Goal: Information Seeking & Learning: Learn about a topic

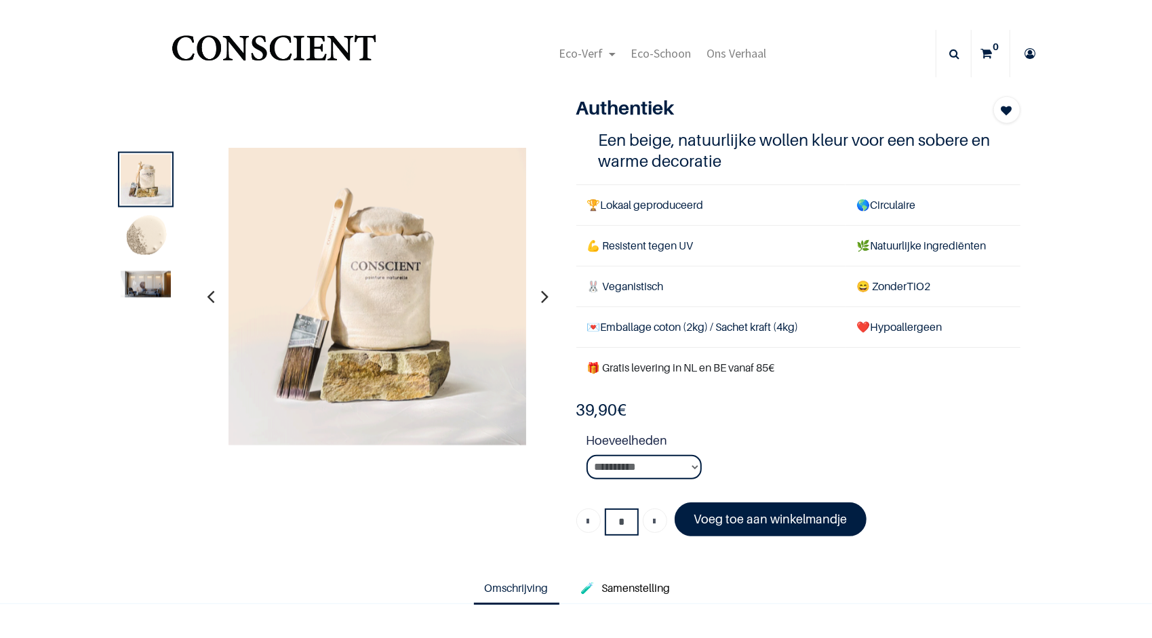
click at [151, 223] on img at bounding box center [146, 237] width 50 height 50
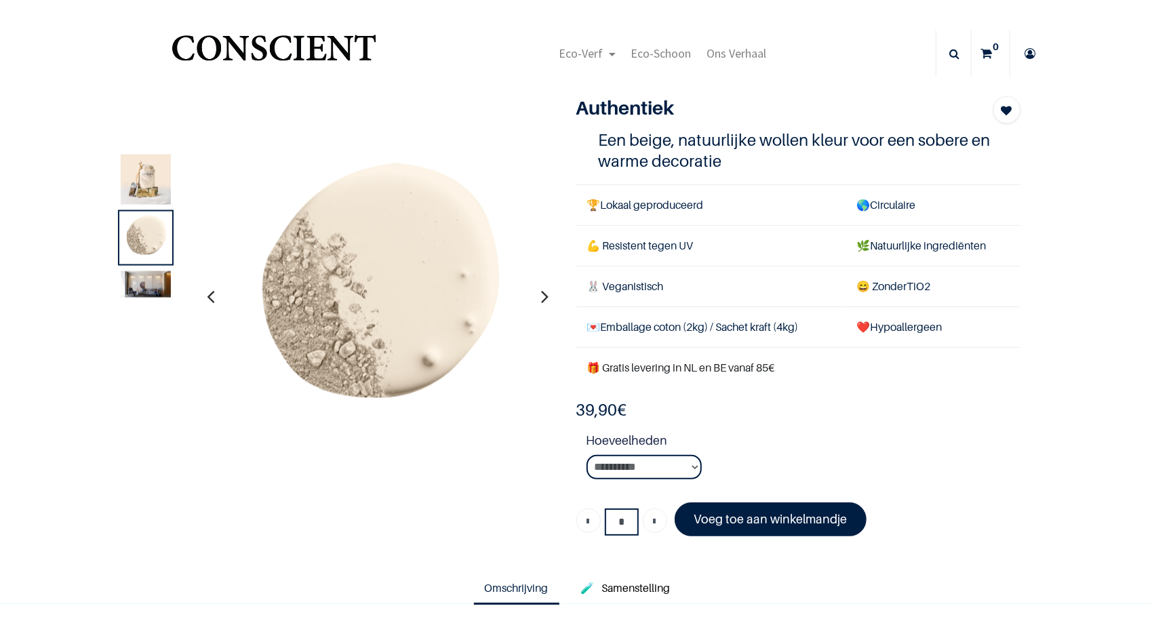
click at [151, 277] on img at bounding box center [146, 284] width 50 height 26
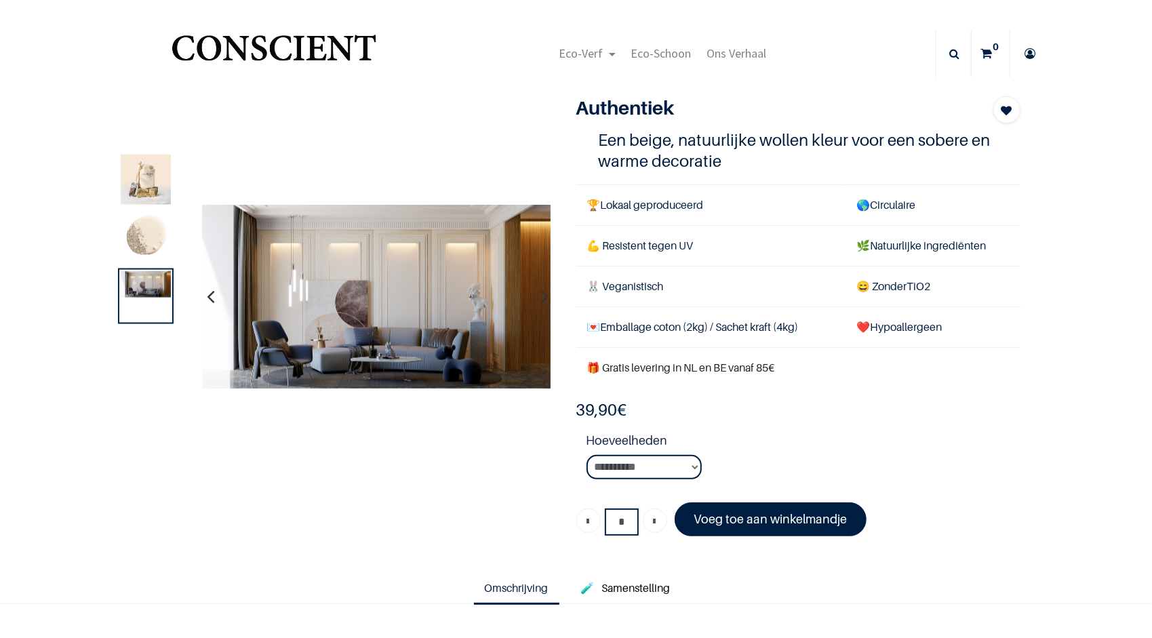
click at [134, 179] on img at bounding box center [146, 179] width 50 height 50
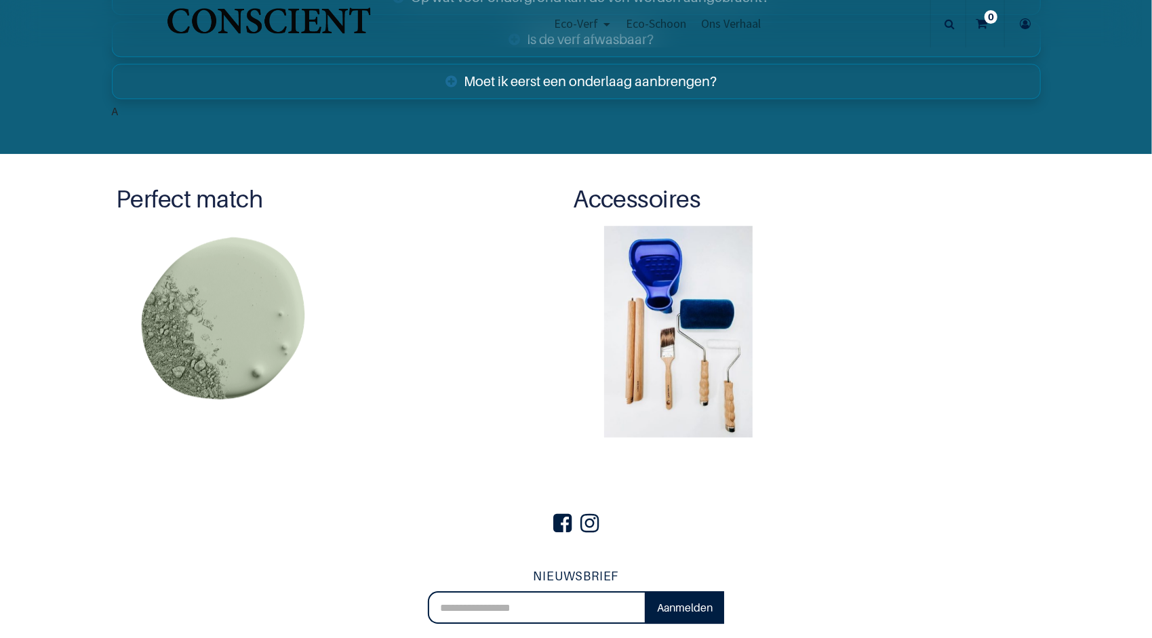
scroll to position [2584, 0]
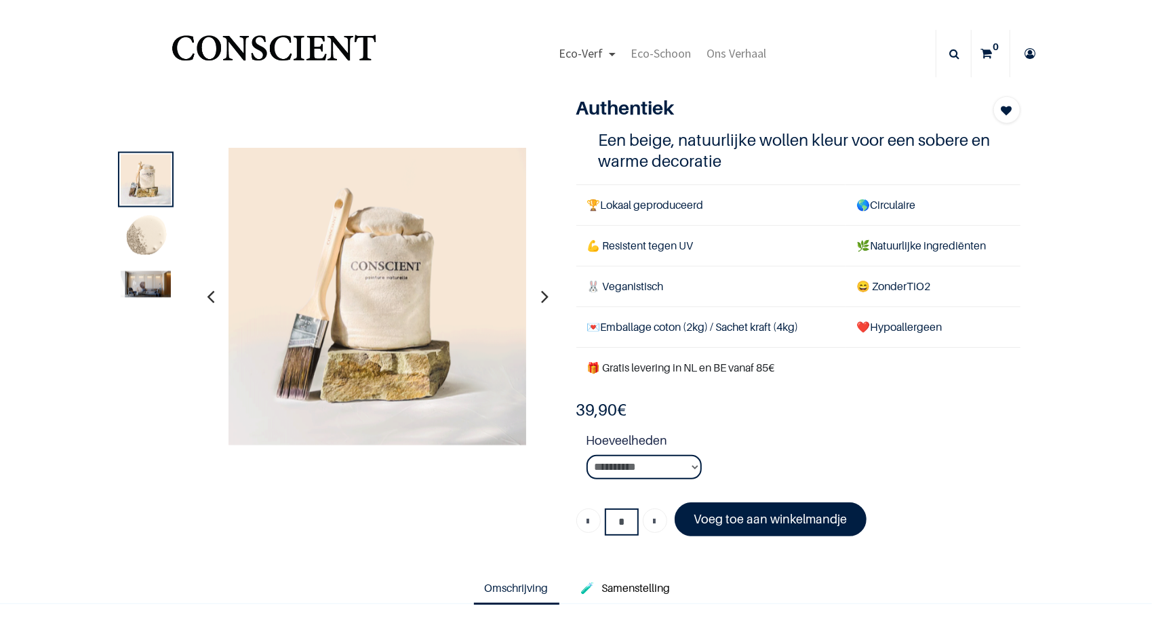
click at [584, 49] on span "Eco-Verf" at bounding box center [581, 53] width 44 height 16
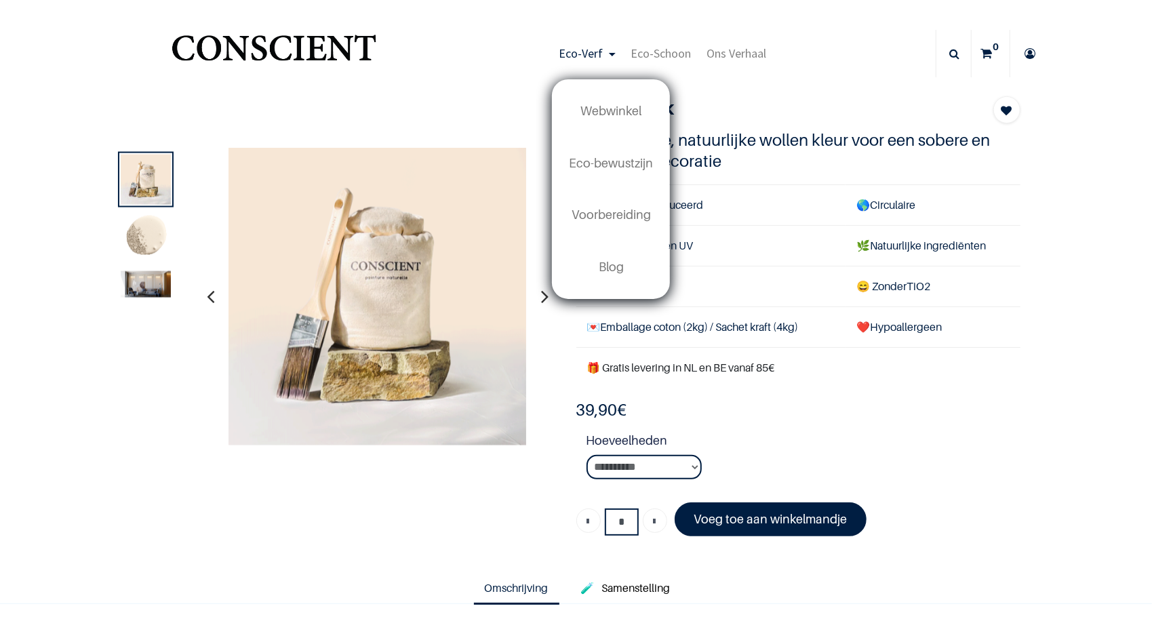
click at [506, 74] on div "Eco-Verf Webwinkel Eco-bewustzijn Voorbereiding" at bounding box center [663, 53] width 546 height 47
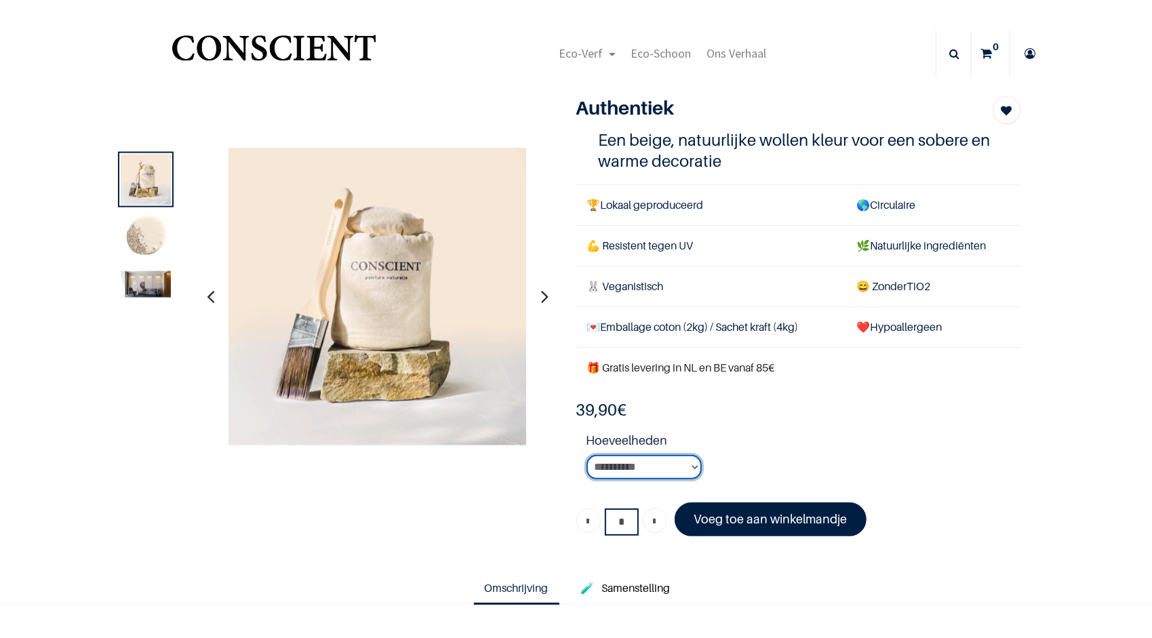
click at [660, 460] on select "**********" at bounding box center [644, 467] width 115 height 25
click at [734, 434] on strong "Hoeveelheden" at bounding box center [804, 443] width 434 height 24
click at [665, 594] on link "🧪 Samenstelling" at bounding box center [625, 589] width 111 height 31
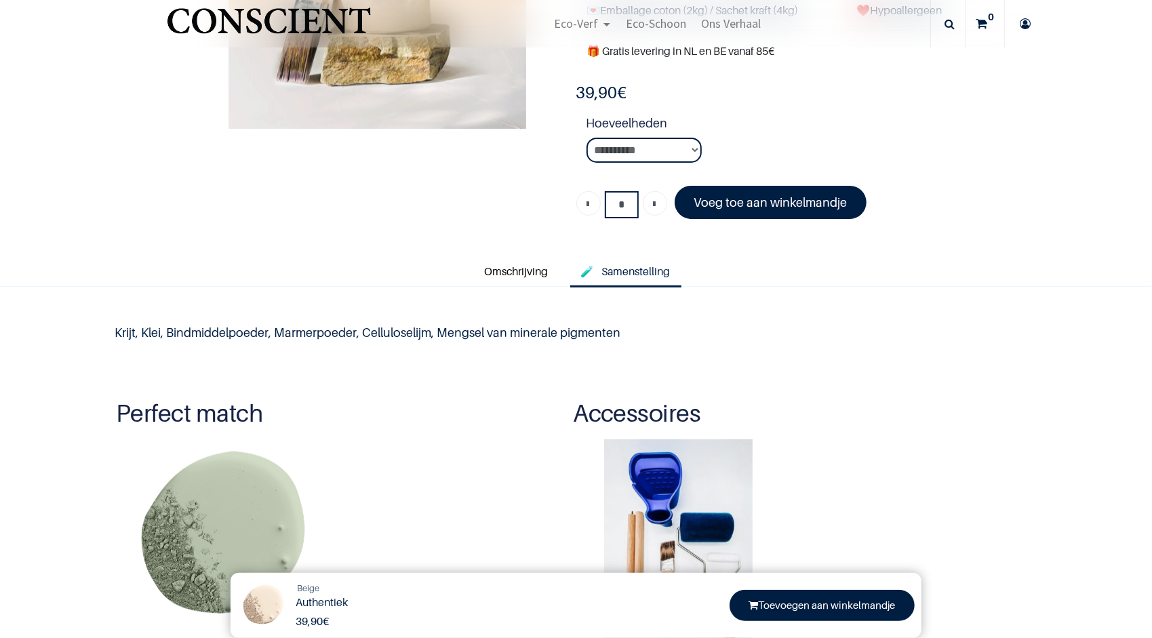
scroll to position [231, 0]
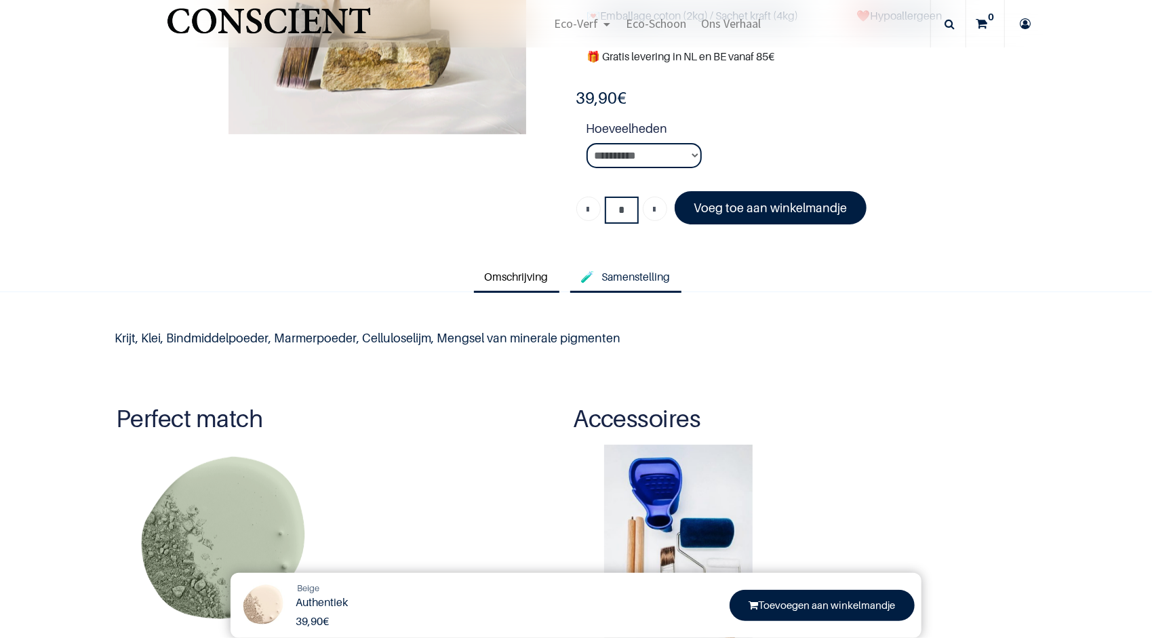
click at [534, 273] on span "Omschrijving" at bounding box center [517, 277] width 64 height 14
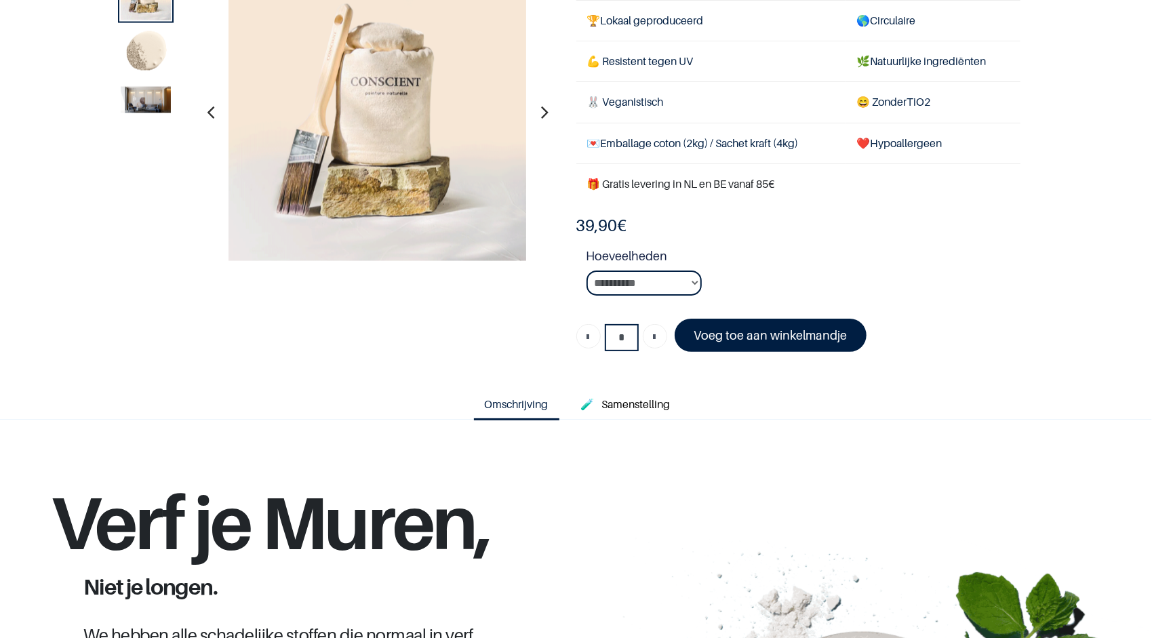
scroll to position [116, 0]
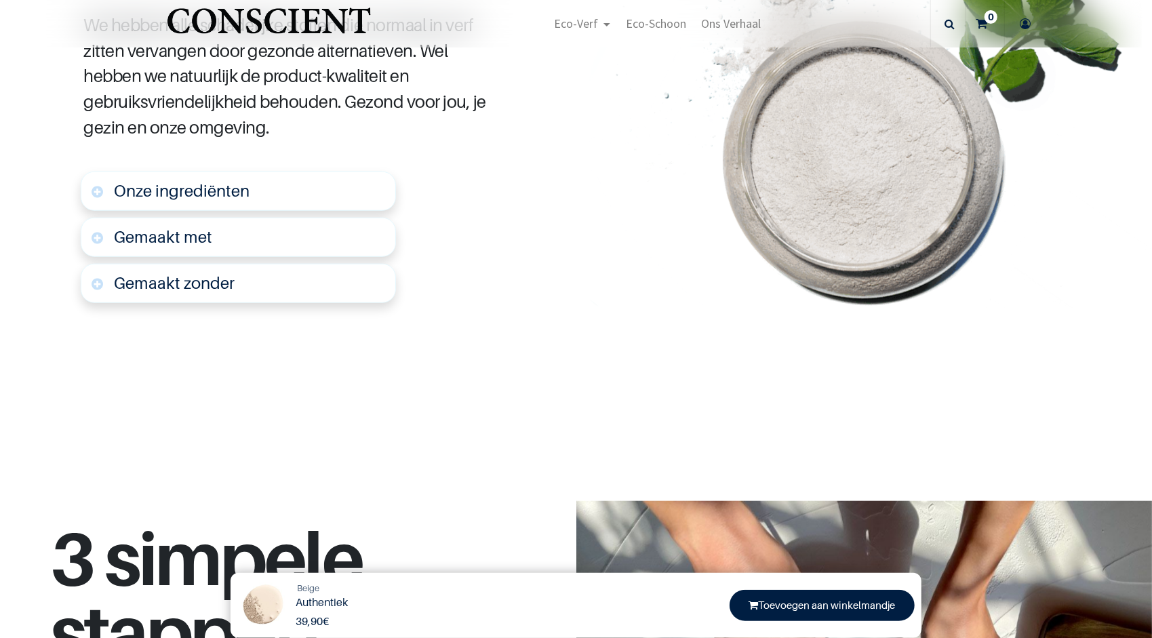
scroll to position [715, 0]
click at [96, 279] on link "Gemaakt zonder" at bounding box center [238, 282] width 315 height 39
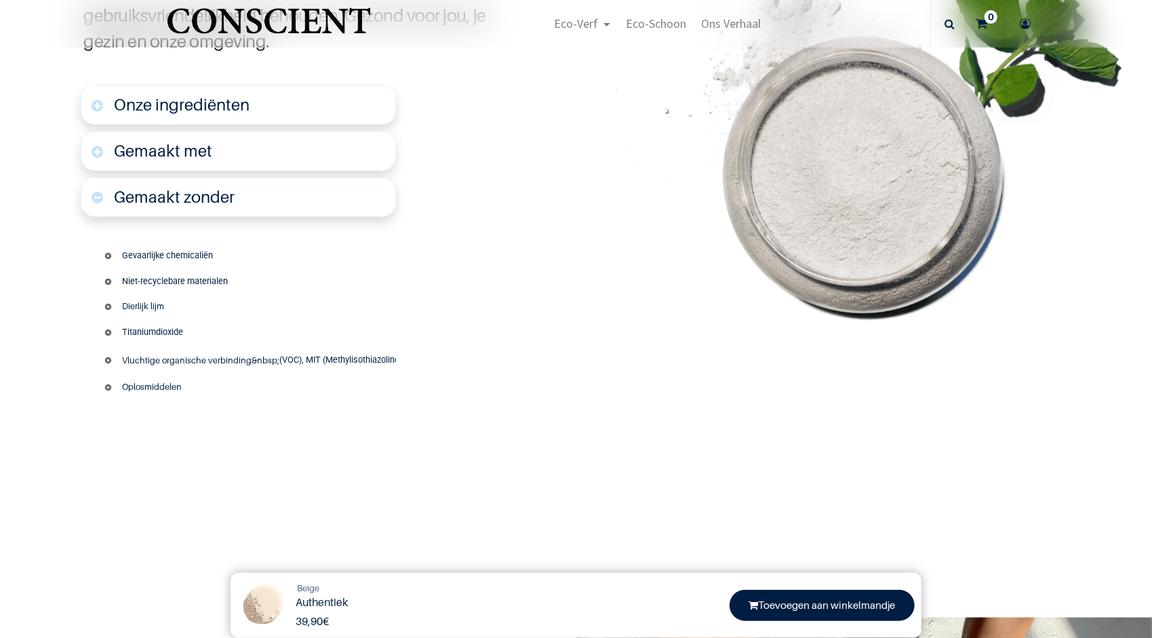
scroll to position [816, 0]
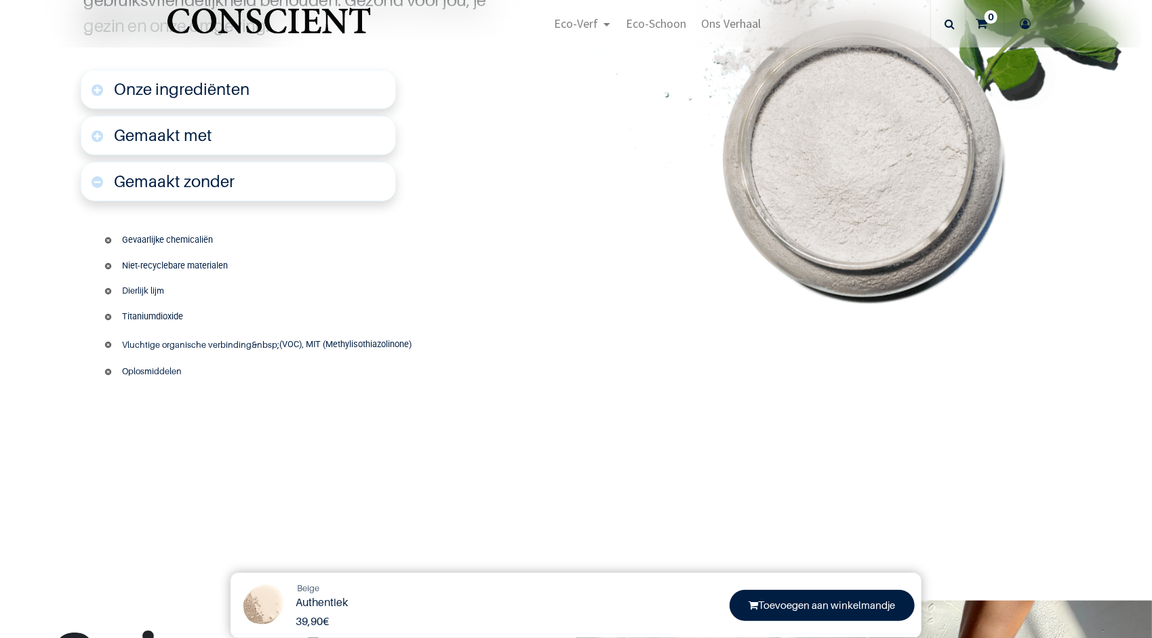
click at [101, 137] on link "Gemaakt met" at bounding box center [238, 135] width 315 height 39
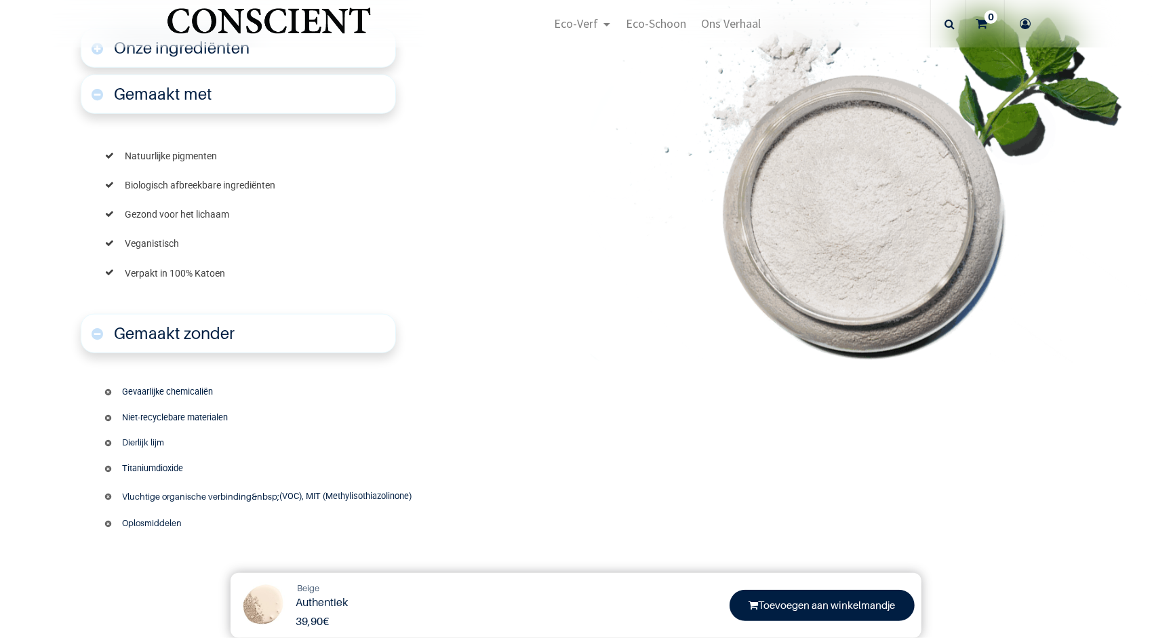
scroll to position [856, 0]
click at [100, 52] on link "Onze ingrediënten" at bounding box center [238, 49] width 315 height 39
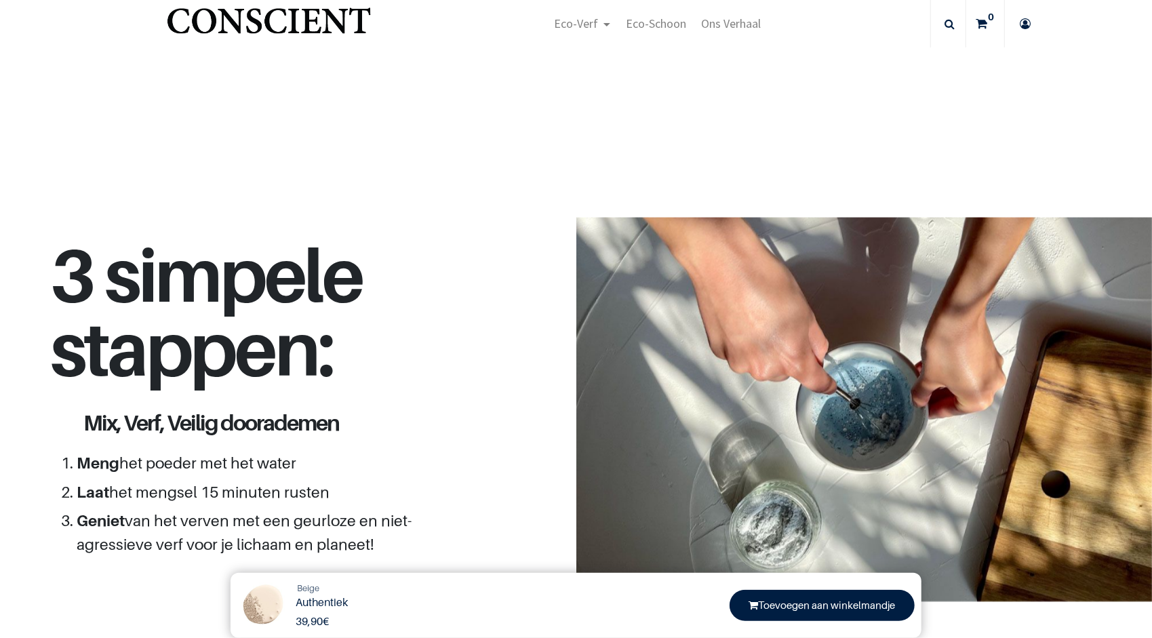
scroll to position [1599, 0]
click at [574, 46] on link "Eco-Verf" at bounding box center [583, 23] width 72 height 47
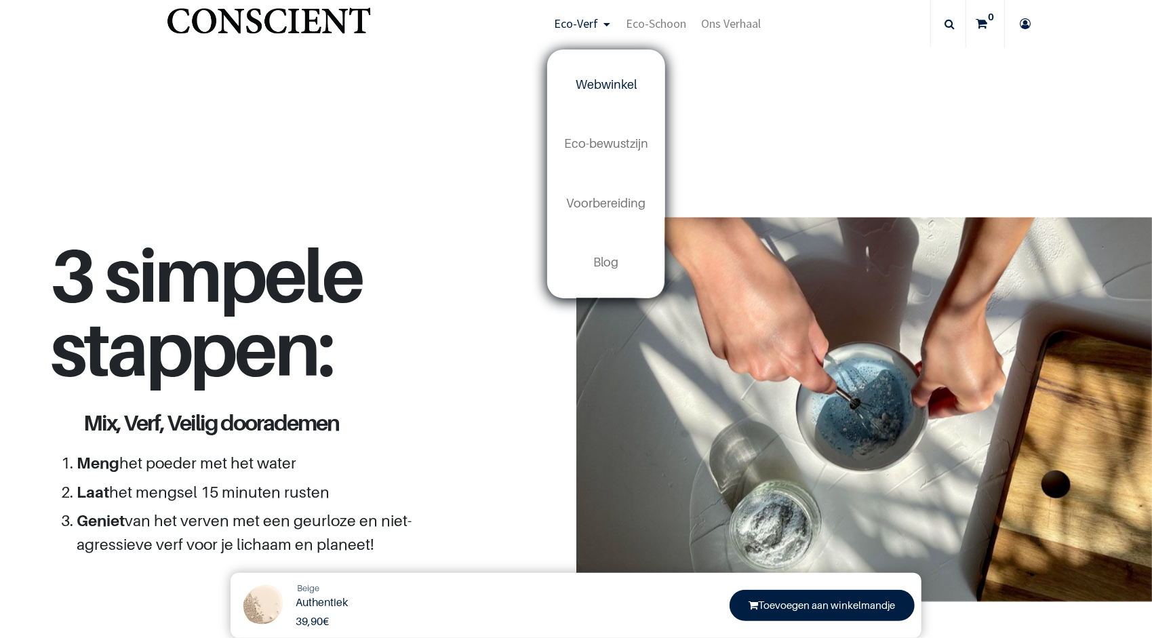
click at [609, 91] on span "Webwinkel" at bounding box center [606, 84] width 61 height 14
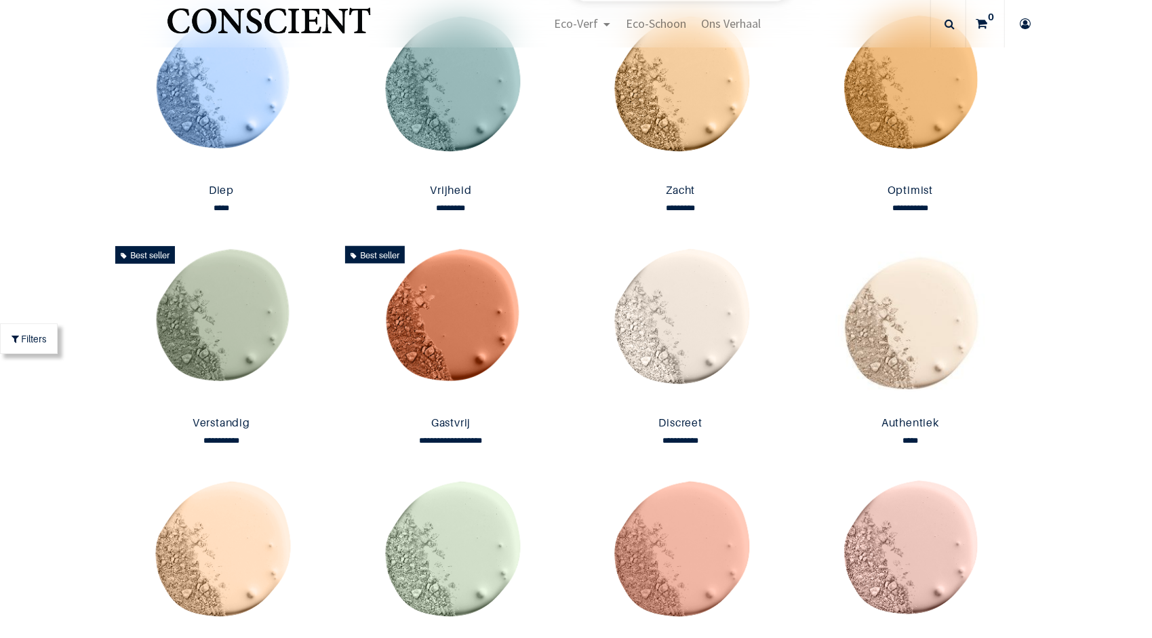
scroll to position [905, 0]
click at [658, 333] on img at bounding box center [681, 325] width 223 height 170
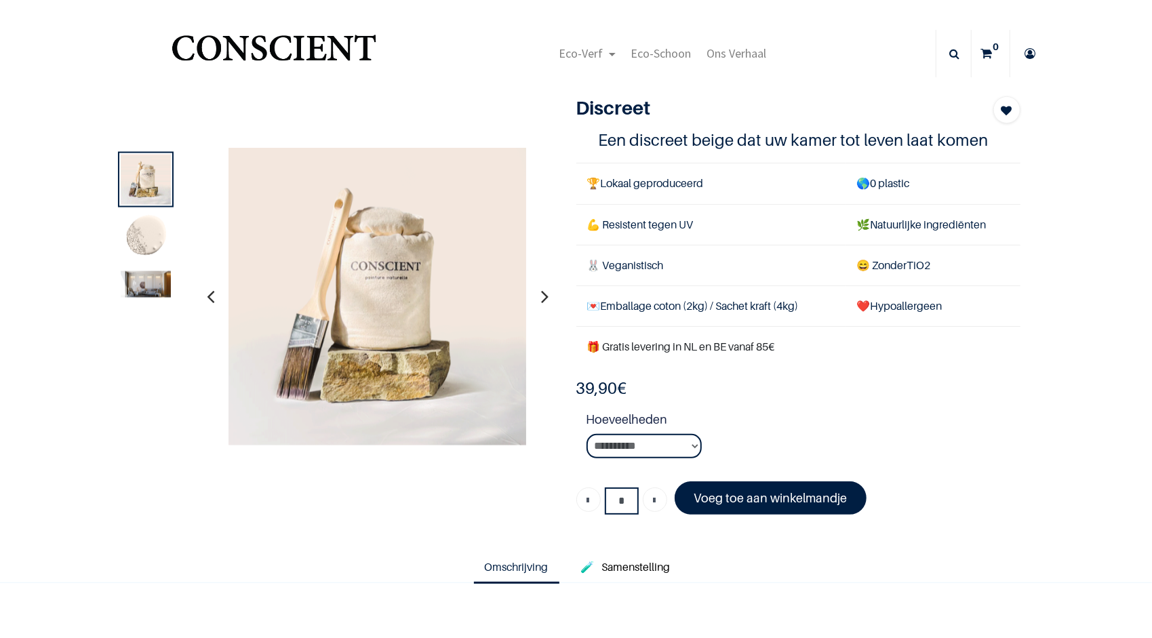
click at [543, 296] on icon "button" at bounding box center [545, 296] width 7 height 37
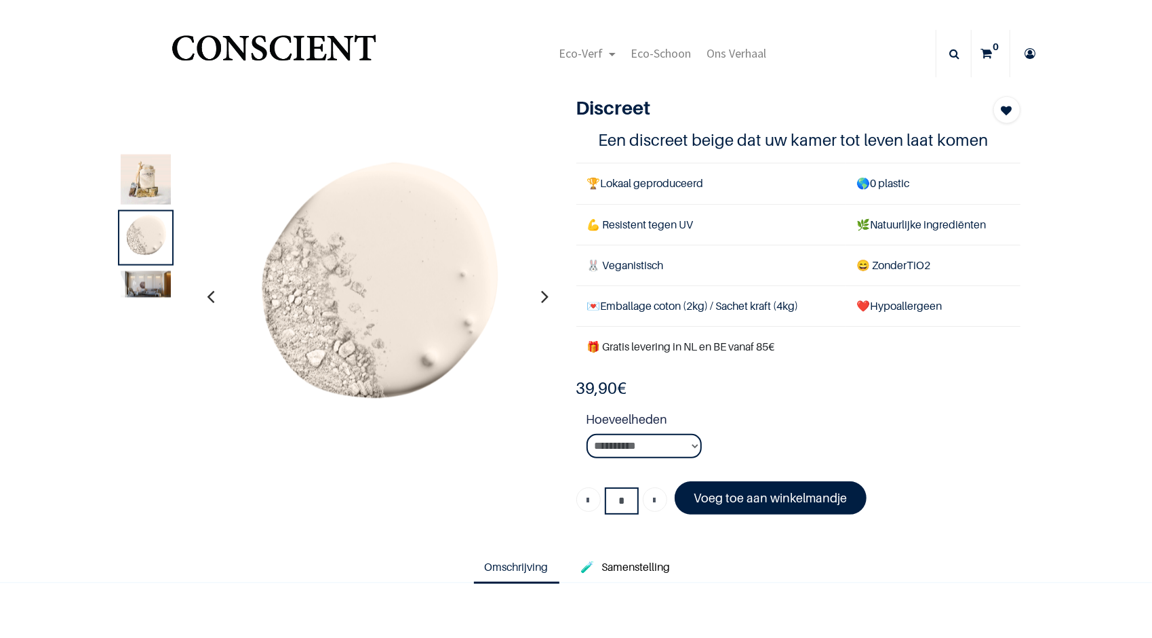
click at [543, 295] on icon "button" at bounding box center [545, 296] width 7 height 37
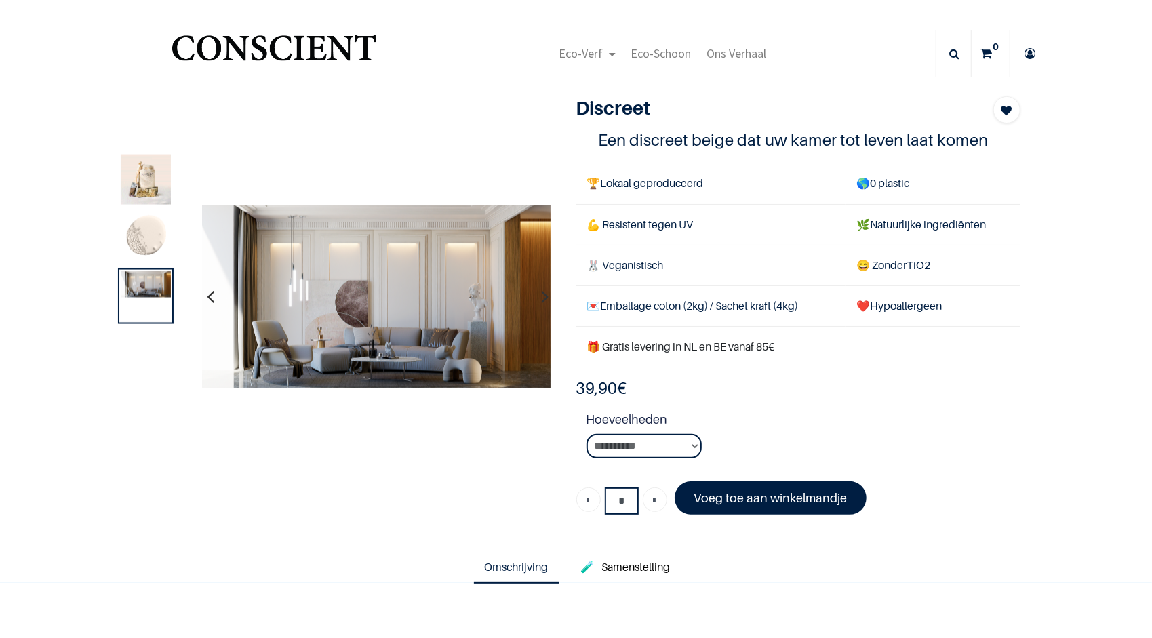
click at [133, 241] on img at bounding box center [146, 237] width 50 height 50
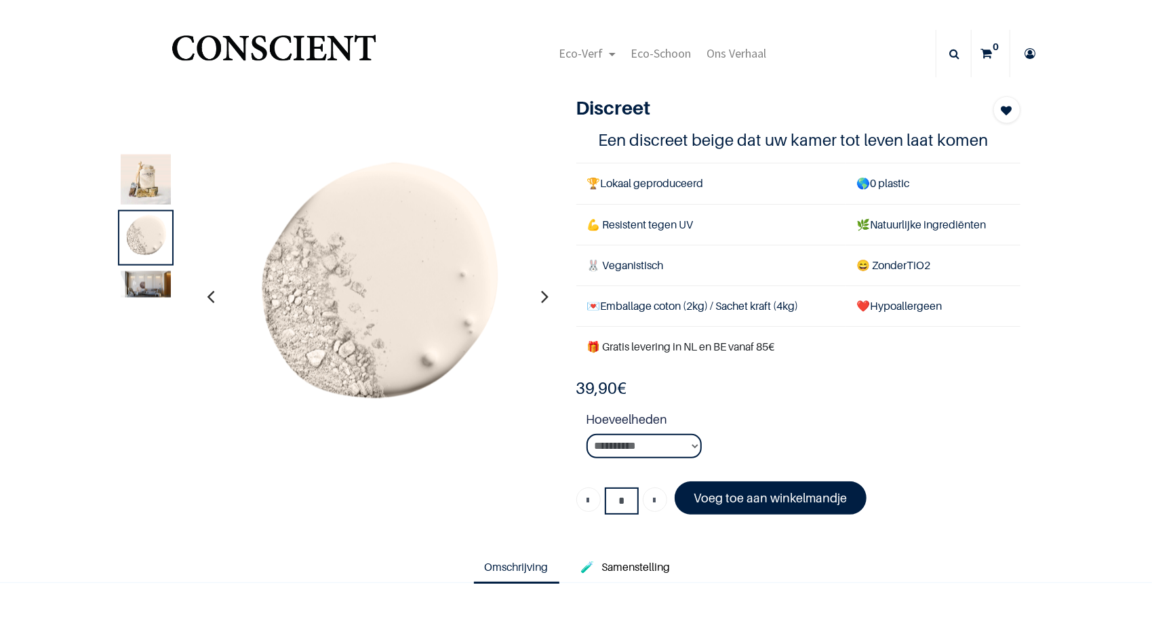
click at [124, 198] on img at bounding box center [146, 179] width 50 height 50
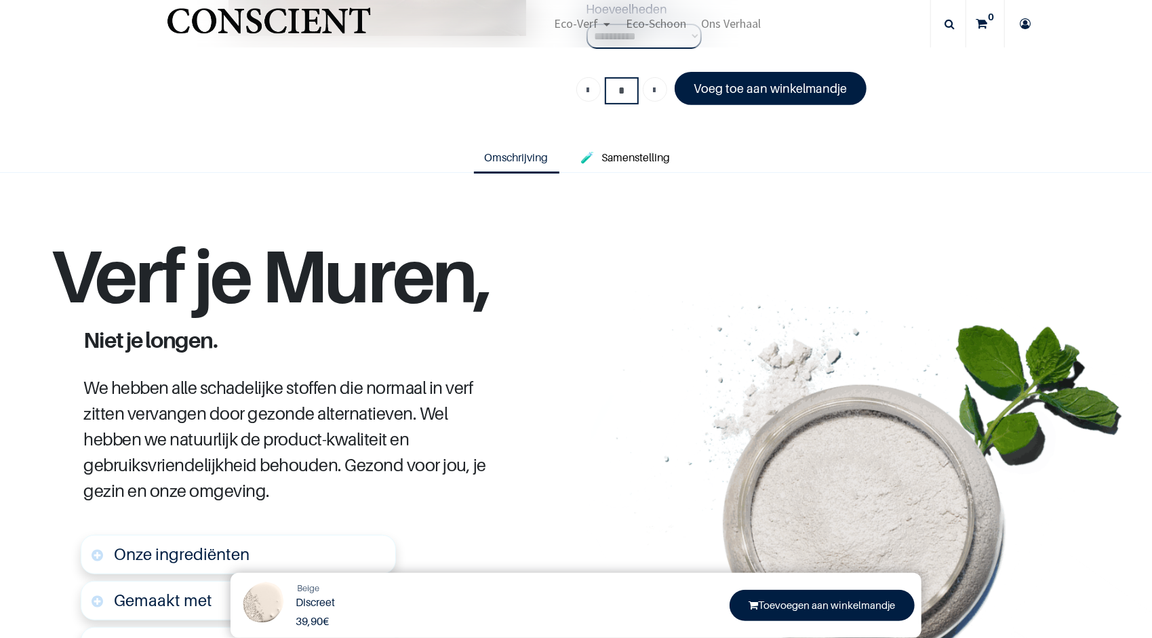
scroll to position [182, 0]
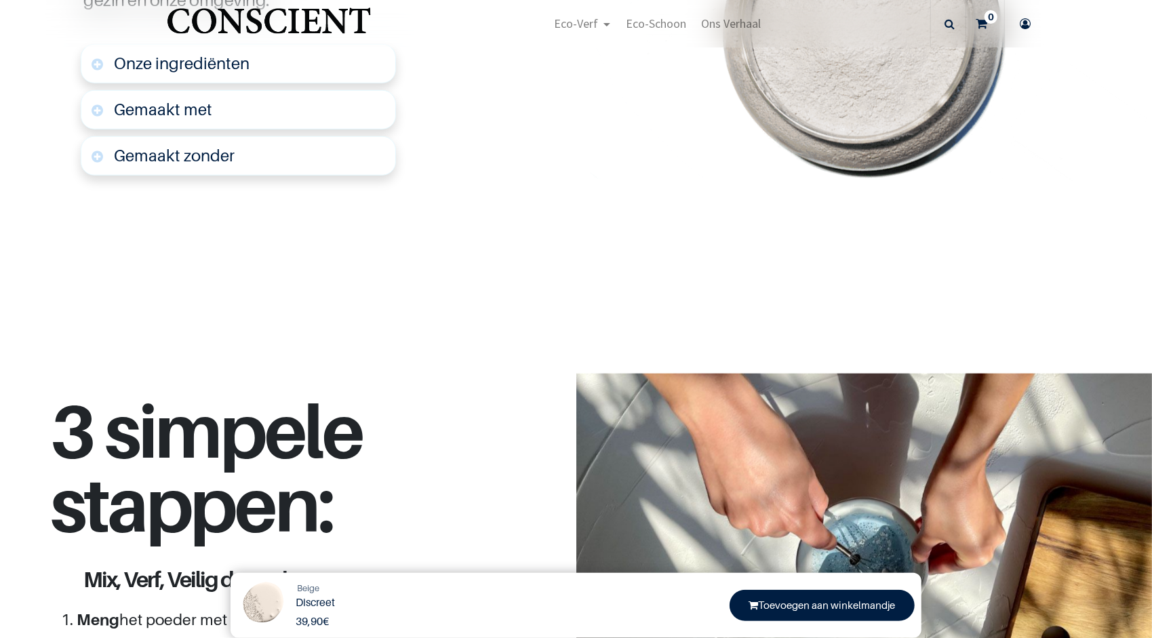
scroll to position [818, 0]
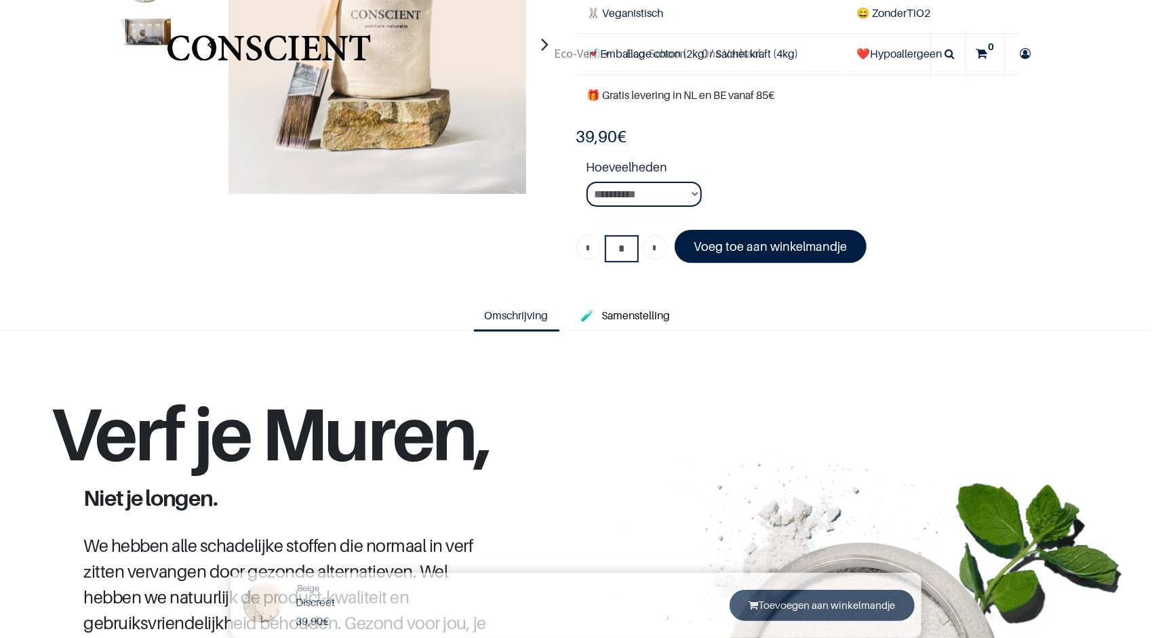
scroll to position [167, 0]
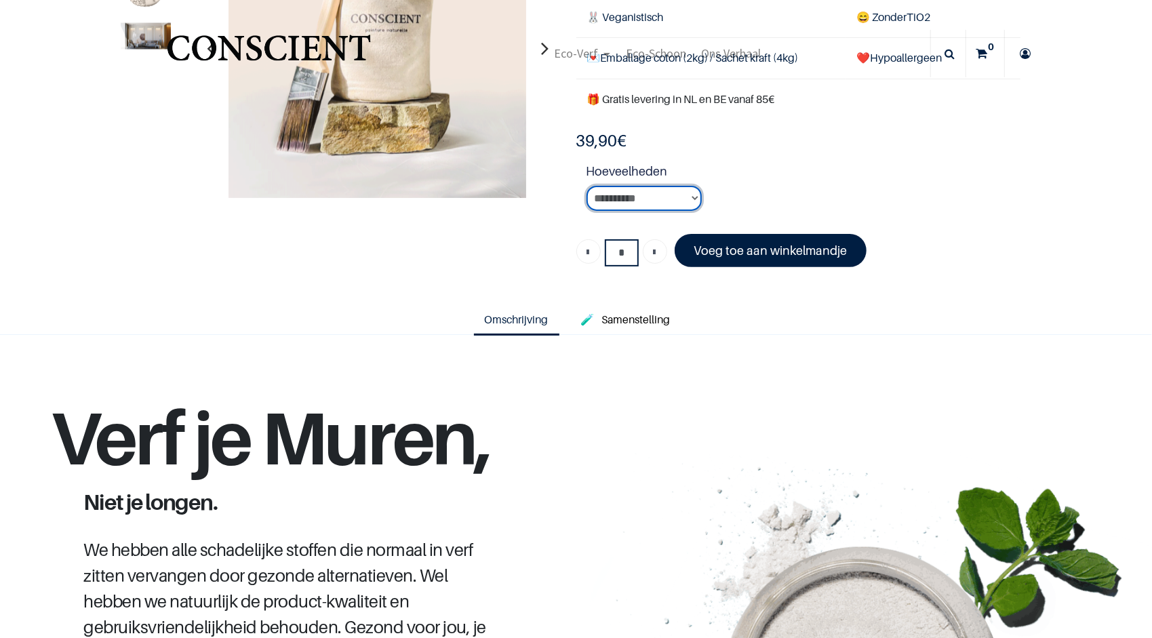
click at [643, 193] on select "**********" at bounding box center [644, 198] width 115 height 25
click at [587, 186] on select "**********" at bounding box center [644, 198] width 115 height 25
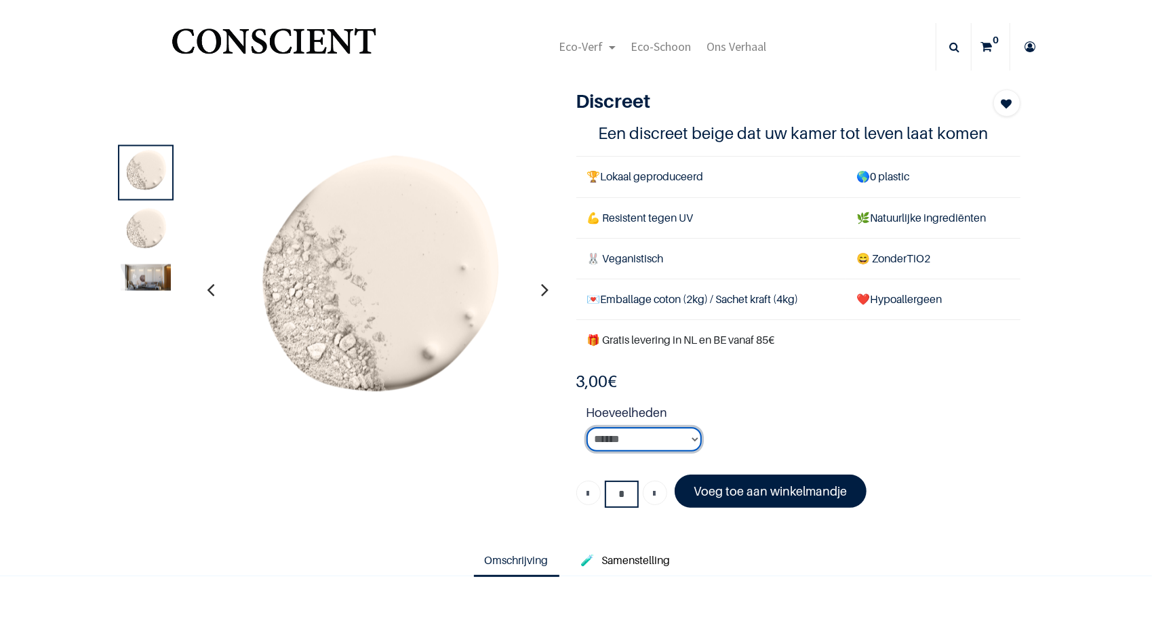
scroll to position [7, 0]
select select "**"
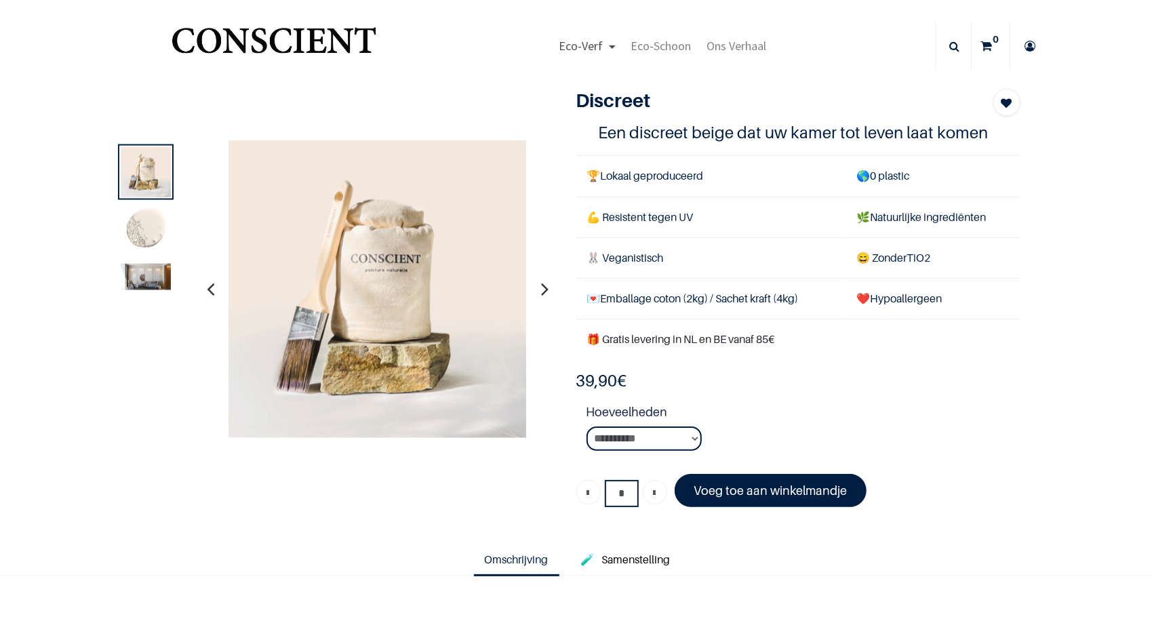
click at [551, 50] on link "Eco-Verf" at bounding box center [587, 45] width 72 height 47
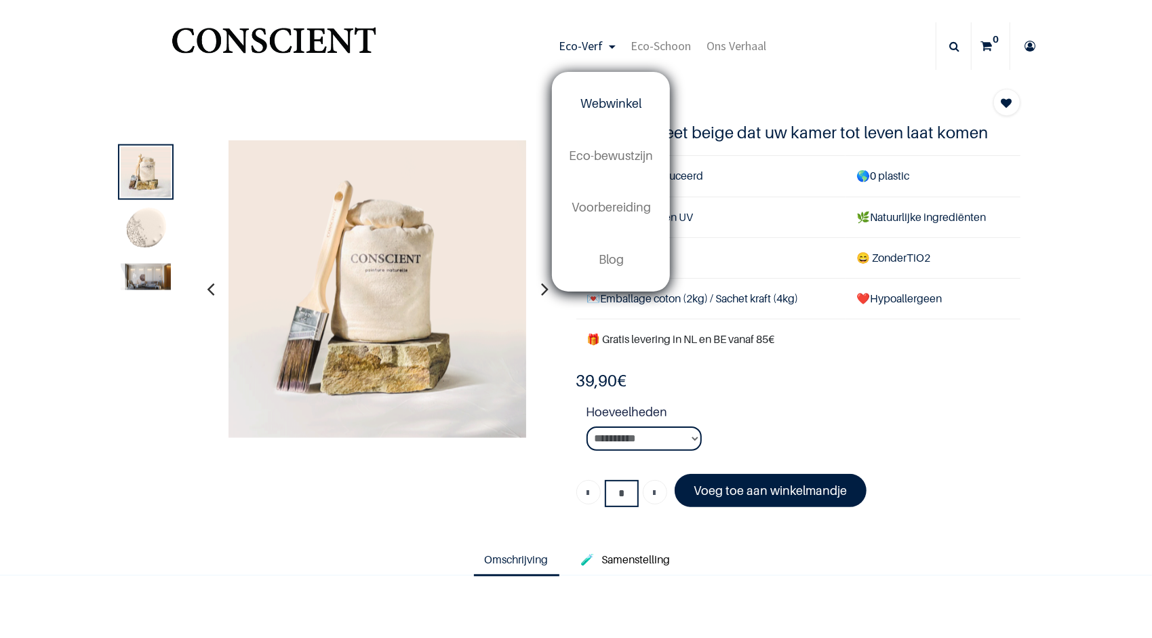
click at [586, 98] on span "Webwinkel" at bounding box center [610, 103] width 61 height 14
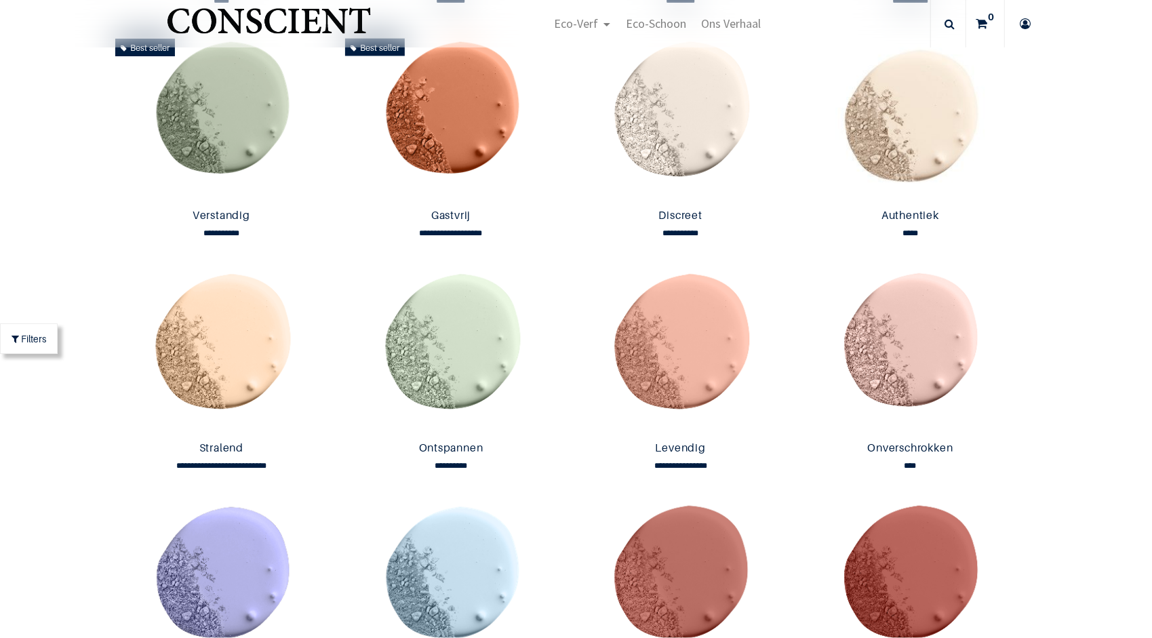
scroll to position [1113, 0]
